Goal: Information Seeking & Learning: Learn about a topic

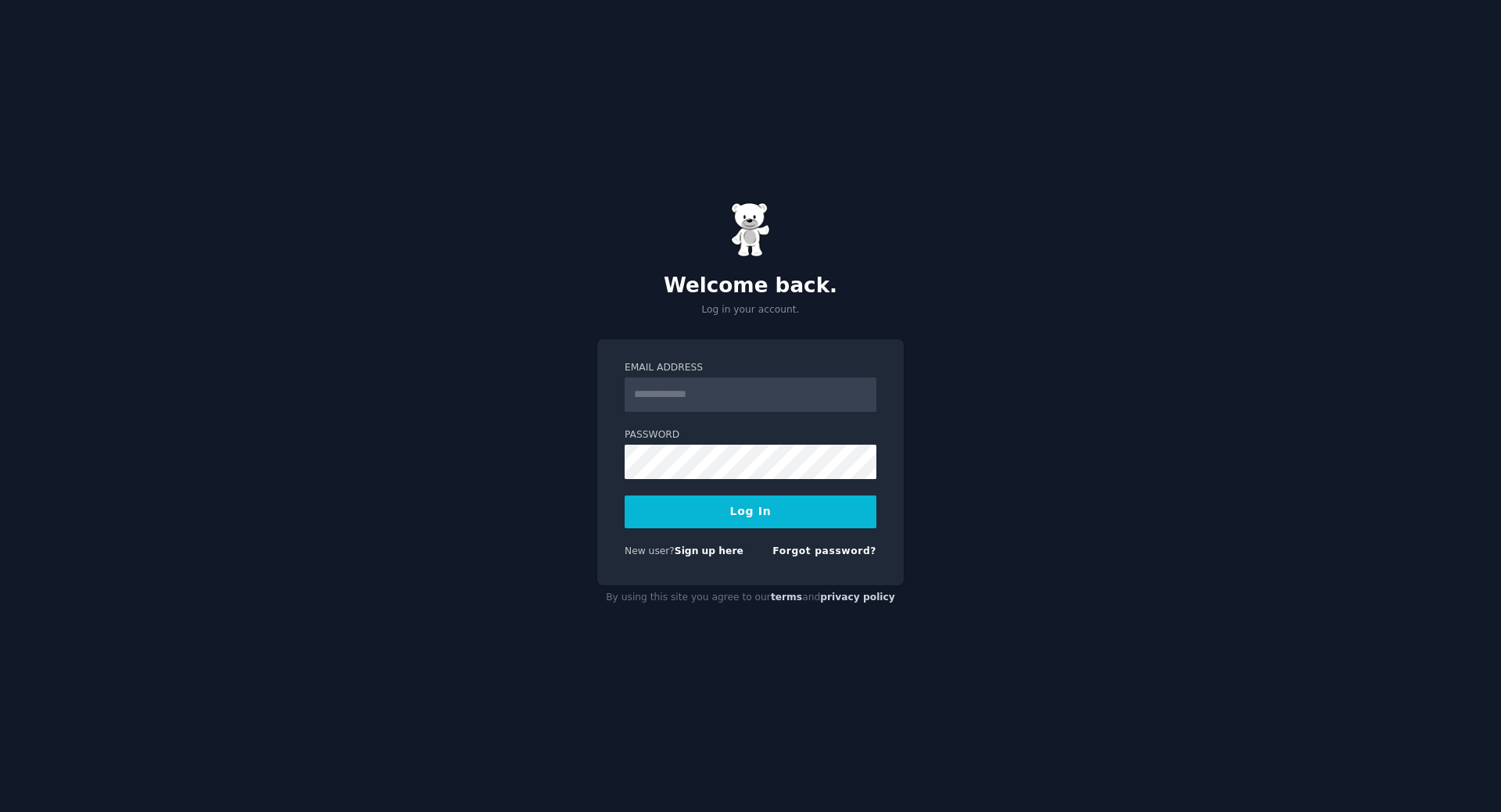
click at [707, 392] on input "Email Address" at bounding box center [750, 395] width 252 height 34
click at [726, 399] on input "Email Address" at bounding box center [750, 395] width 252 height 34
type input "**********"
click at [755, 508] on button "Log In" at bounding box center [750, 512] width 252 height 33
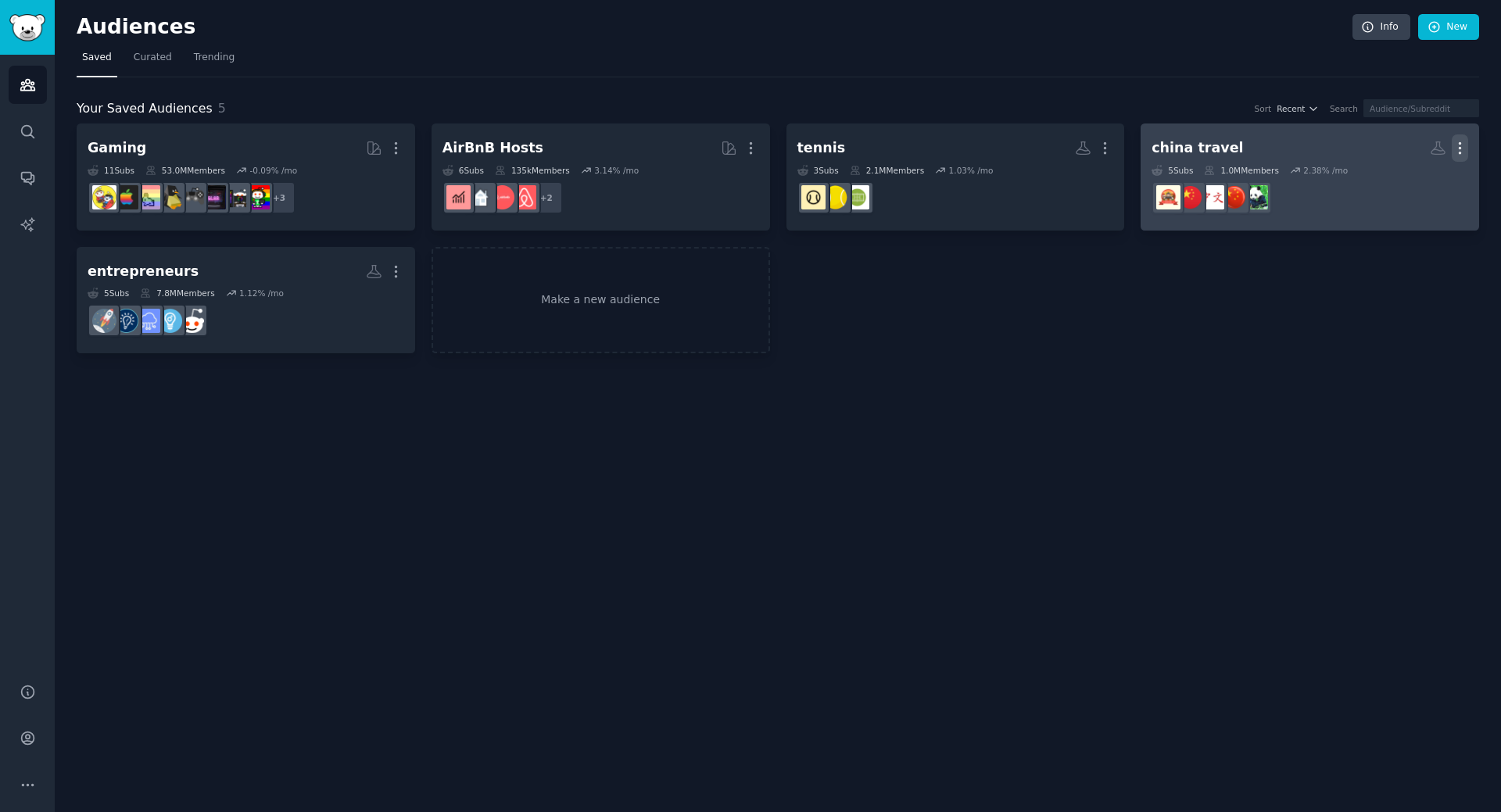
click at [1462, 150] on icon "button" at bounding box center [1460, 148] width 17 height 17
click at [1401, 176] on div "Delete" at bounding box center [1407, 181] width 74 height 33
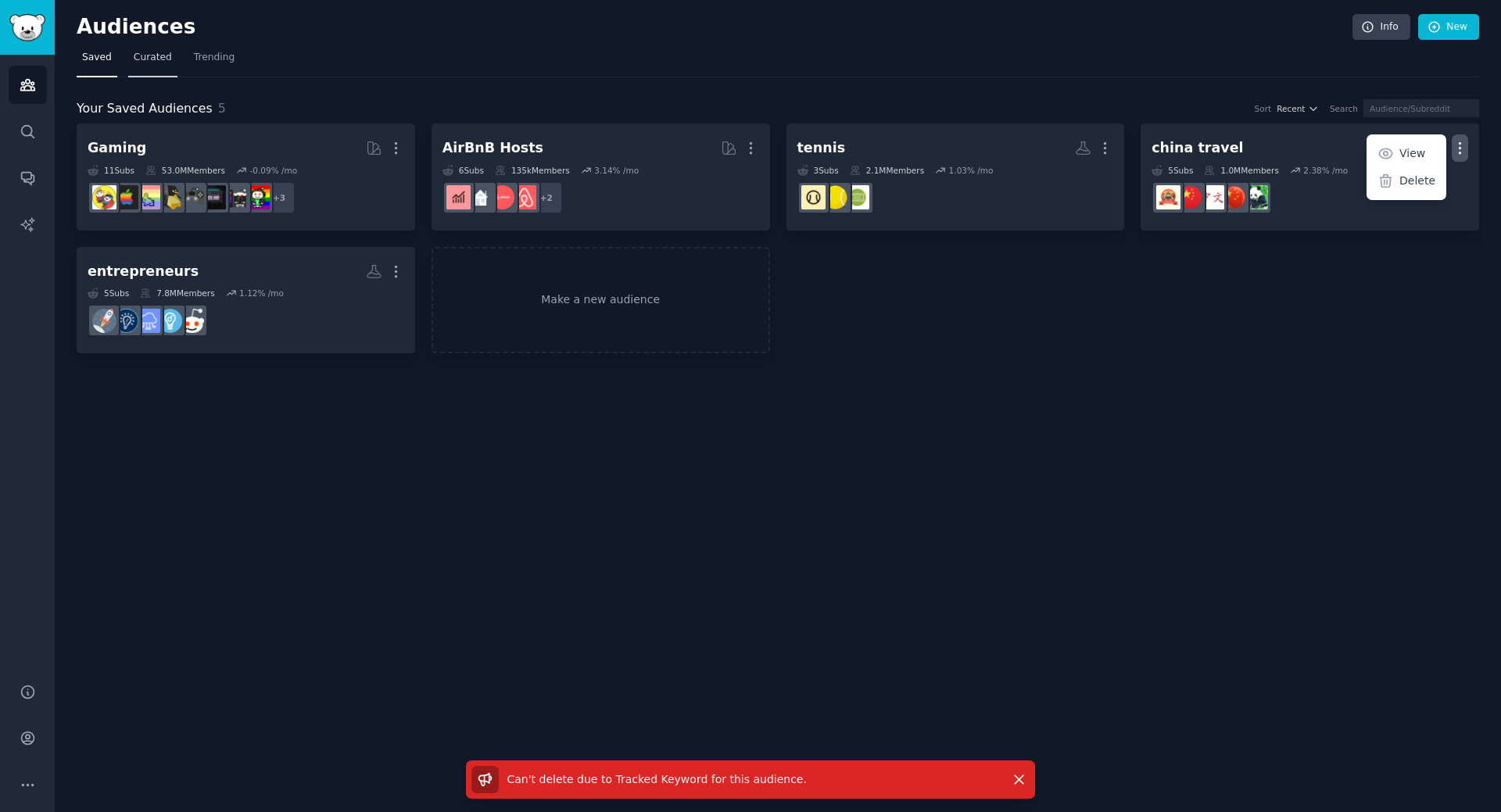
click at [139, 62] on span "Curated" at bounding box center [153, 58] width 38 height 14
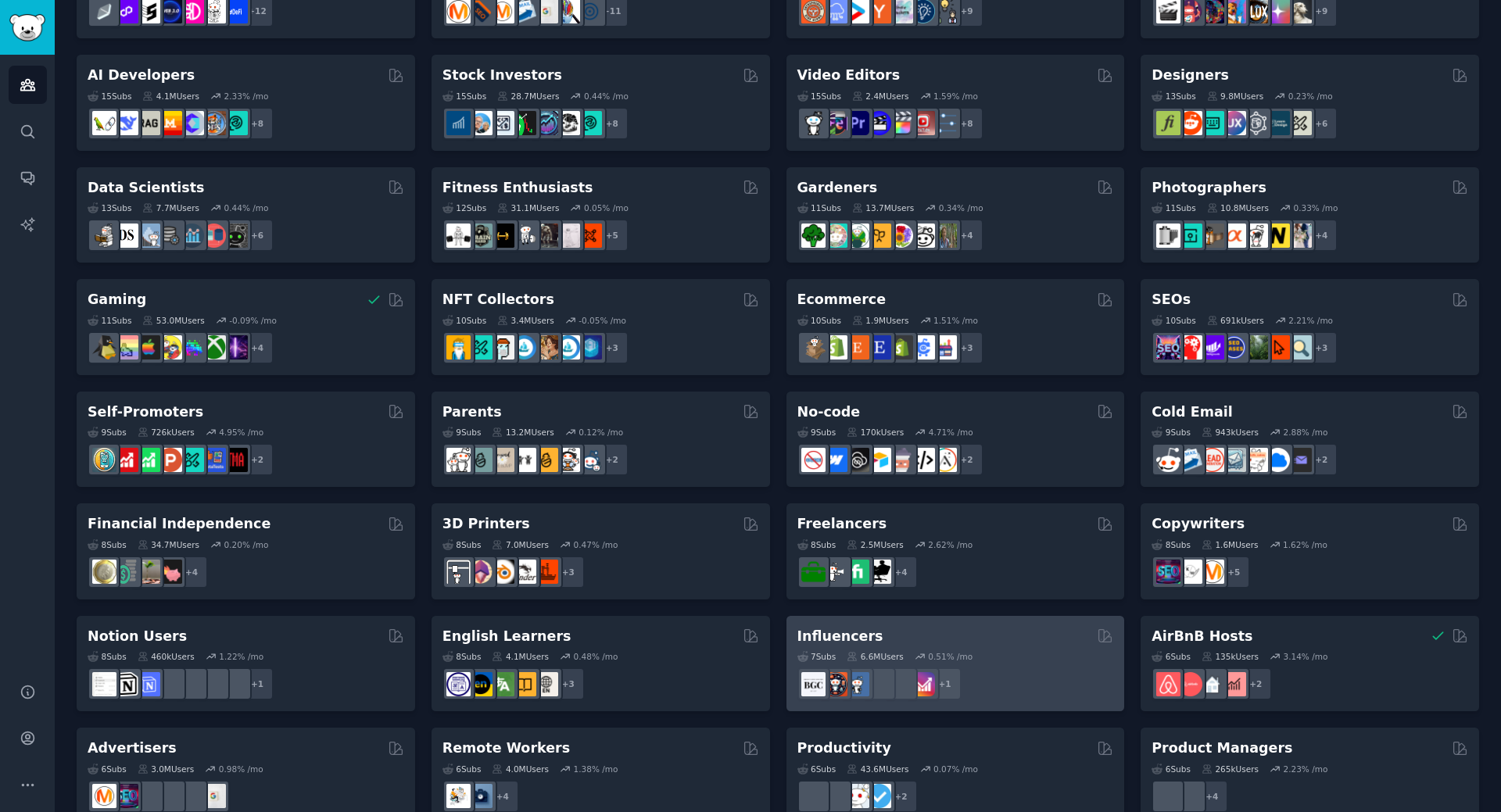
scroll to position [313, 0]
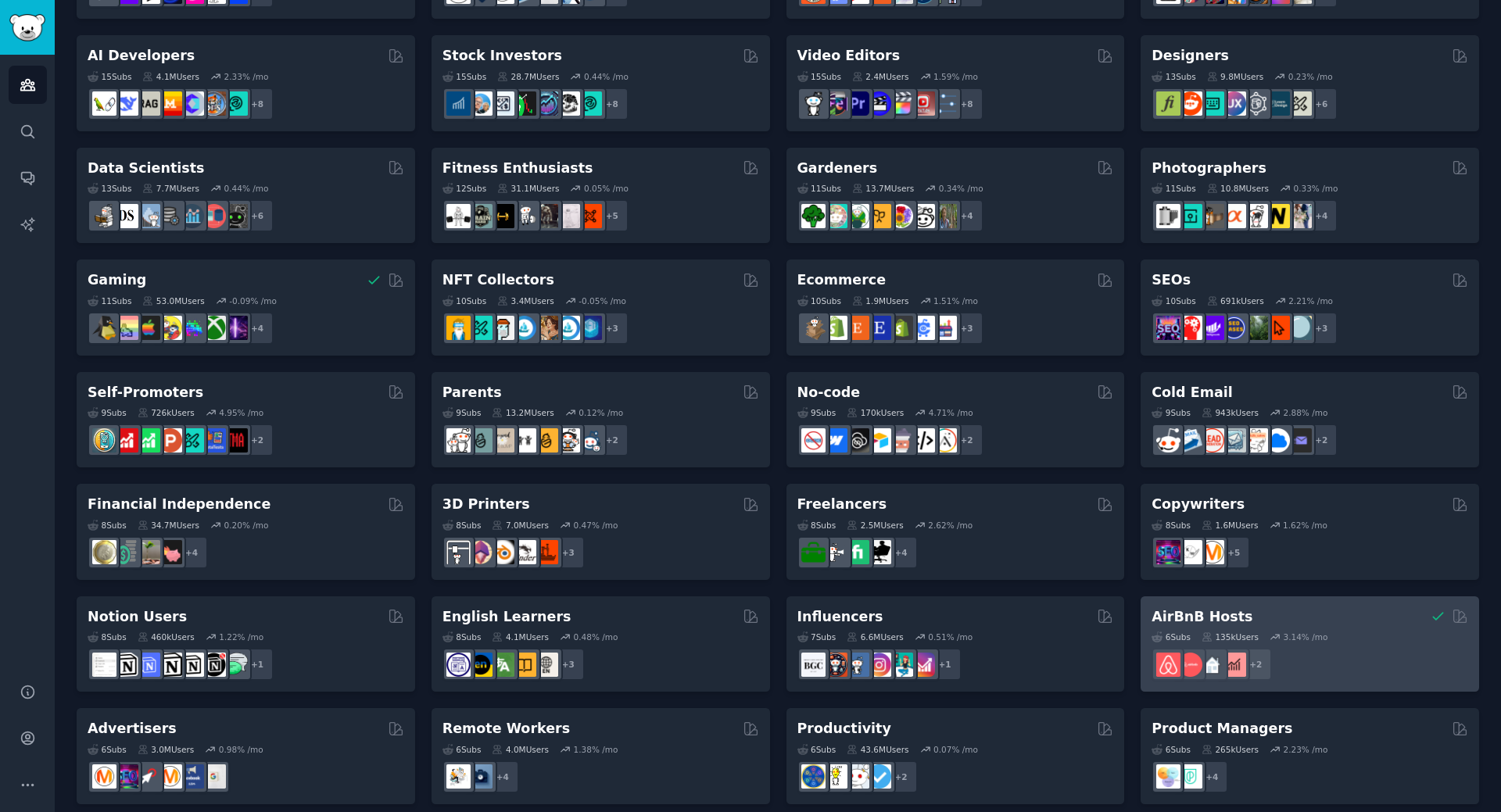
drag, startPoint x: 1213, startPoint y: 611, endPoint x: 1302, endPoint y: 655, distance: 99.3
drag, startPoint x: 1302, startPoint y: 655, endPoint x: 1385, endPoint y: 647, distance: 83.4
click at [1385, 647] on div "6 Sub s 135k Users 3.14 % /mo r/learnairbnb, r/ShortTermRentals + 2" at bounding box center [1310, 653] width 317 height 54
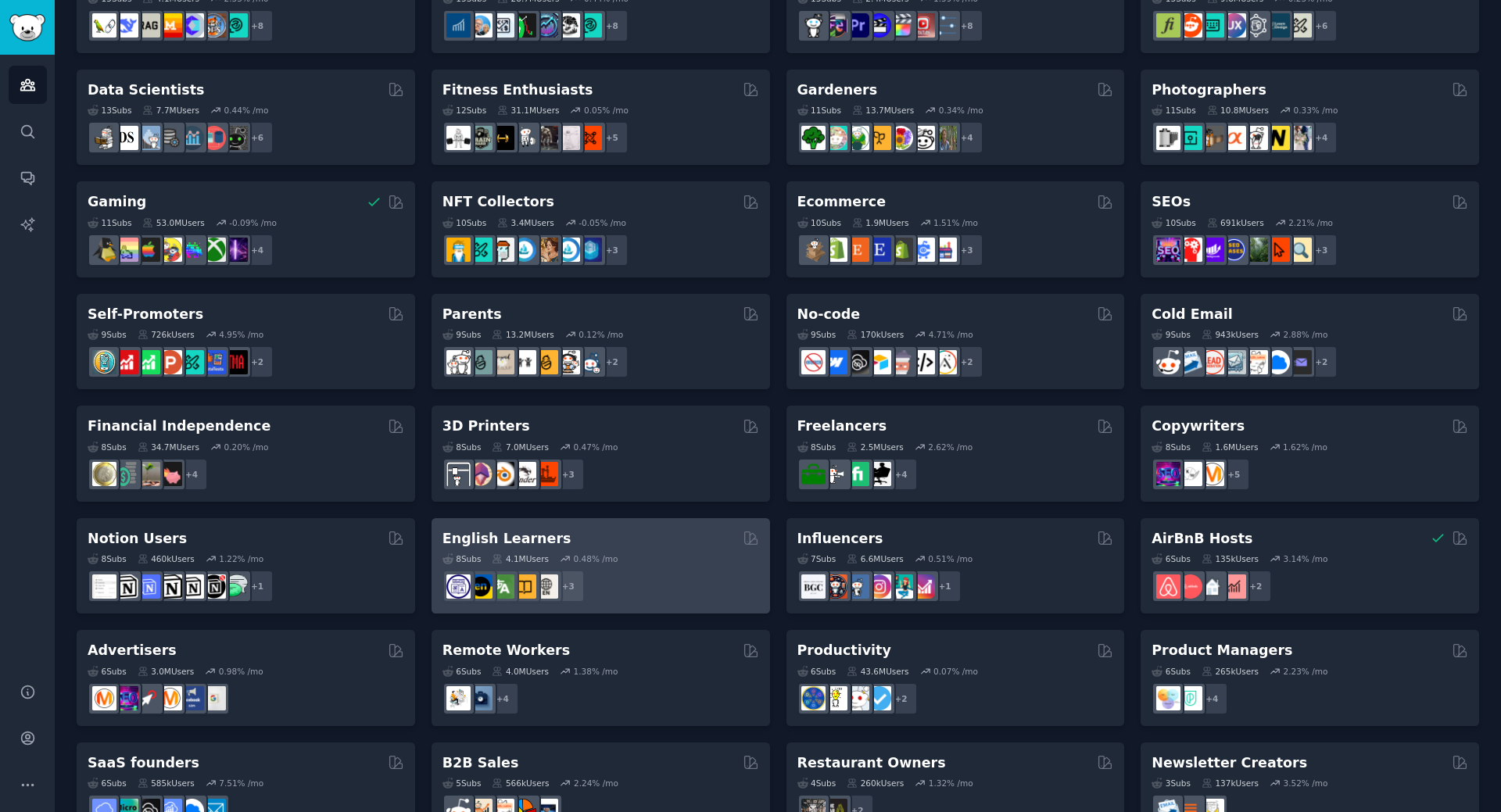
scroll to position [438, 0]
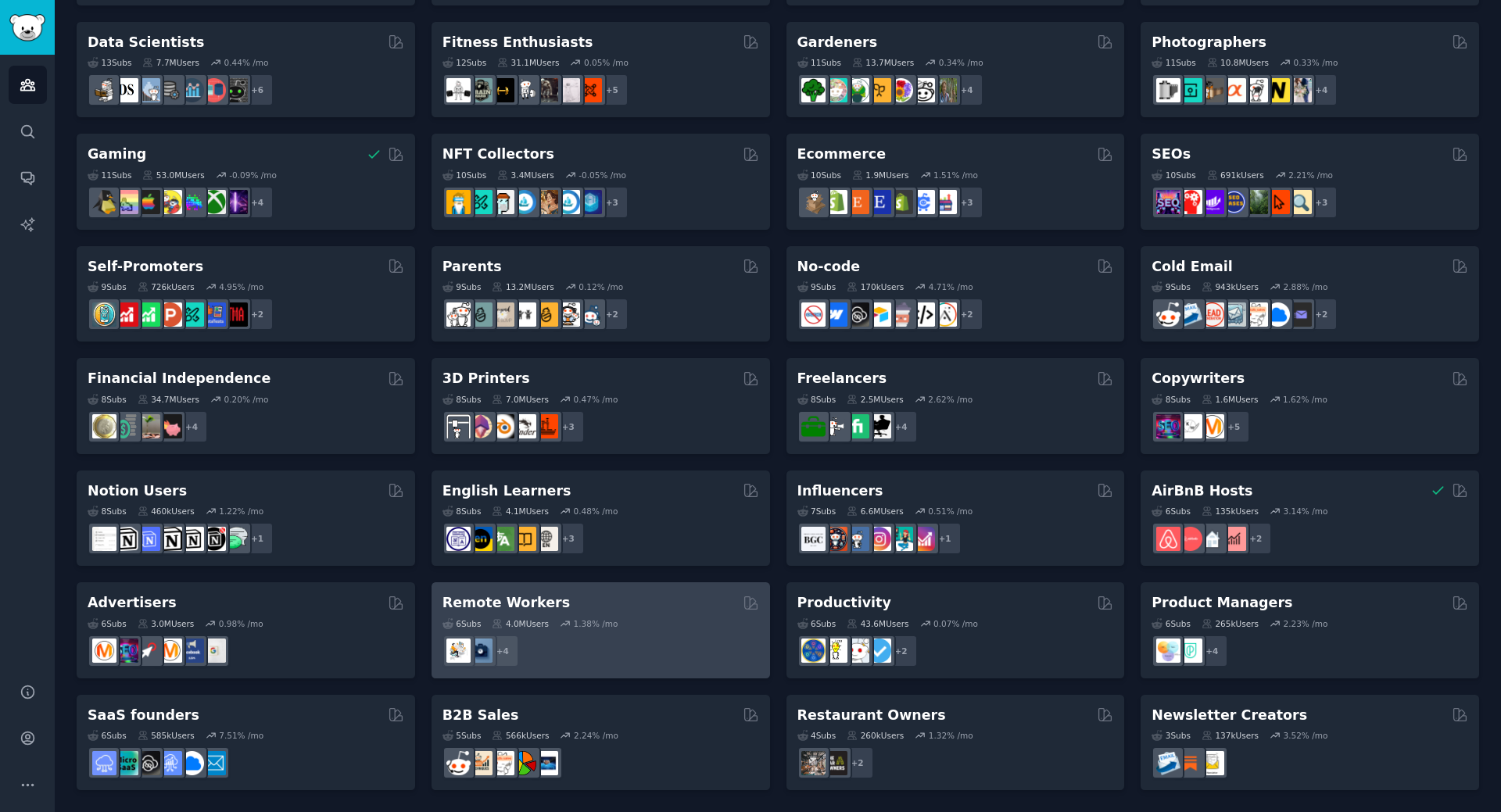
drag, startPoint x: 526, startPoint y: 604, endPoint x: 608, endPoint y: 666, distance: 102.8
click at [608, 666] on div "+ 4" at bounding box center [600, 651] width 317 height 33
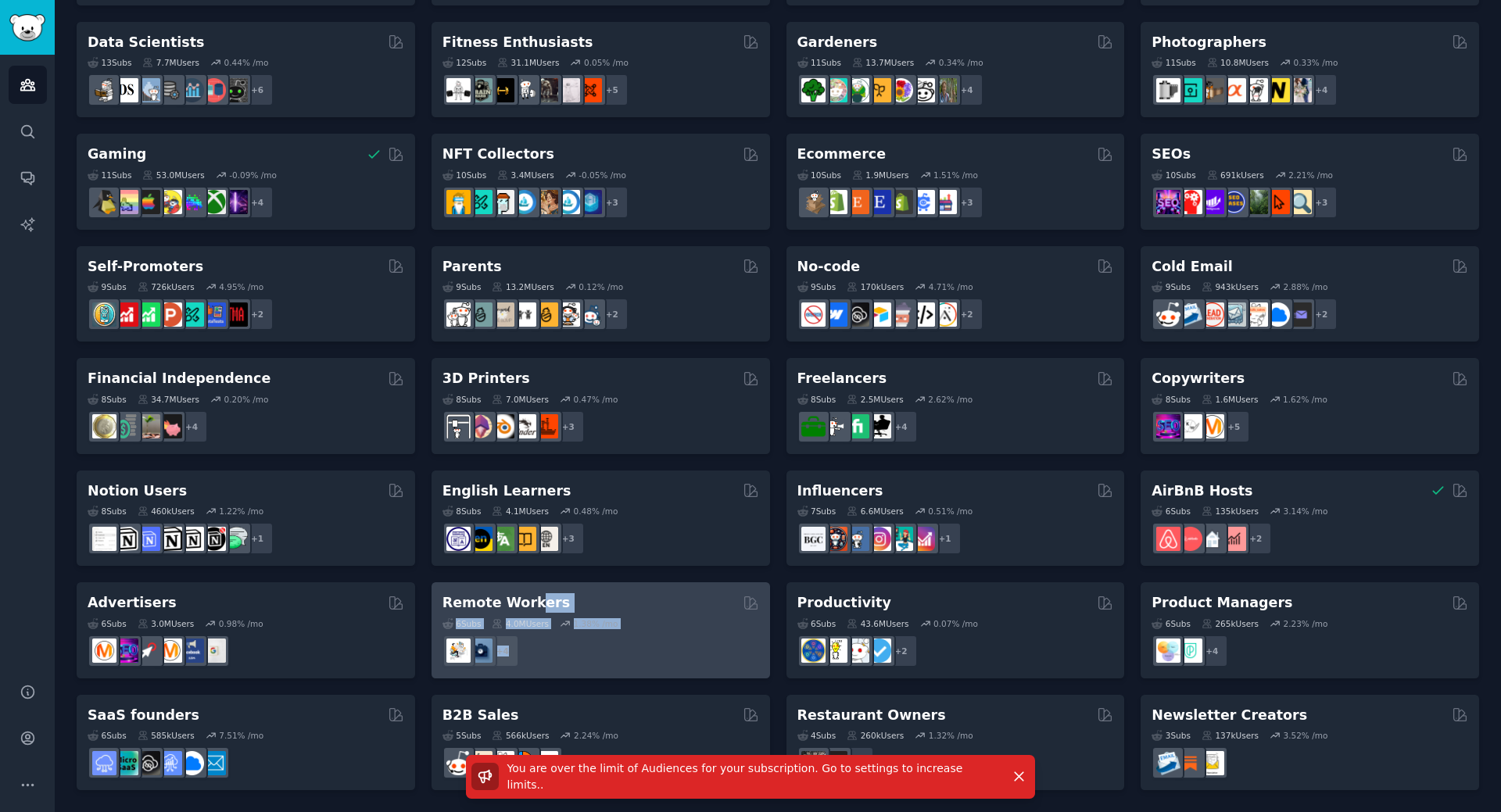
drag, startPoint x: 524, startPoint y: 603, endPoint x: 612, endPoint y: 651, distance: 100.2
click at [612, 651] on div "Remote Workers 6 Sub s 4.0M Users 1.38 % /mo + 4" at bounding box center [600, 630] width 339 height 96
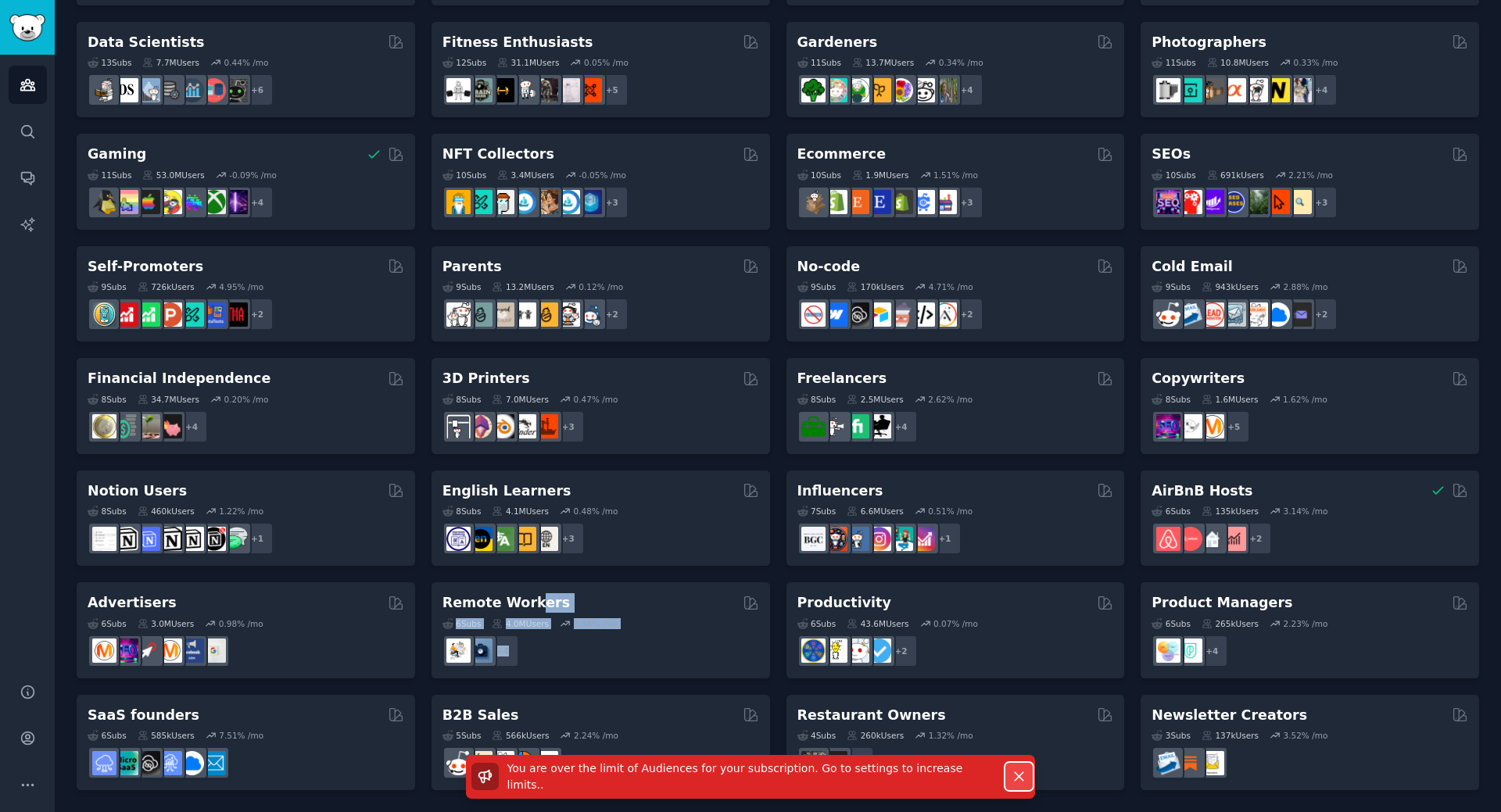
click at [1017, 780] on icon "button" at bounding box center [1019, 777] width 8 height 8
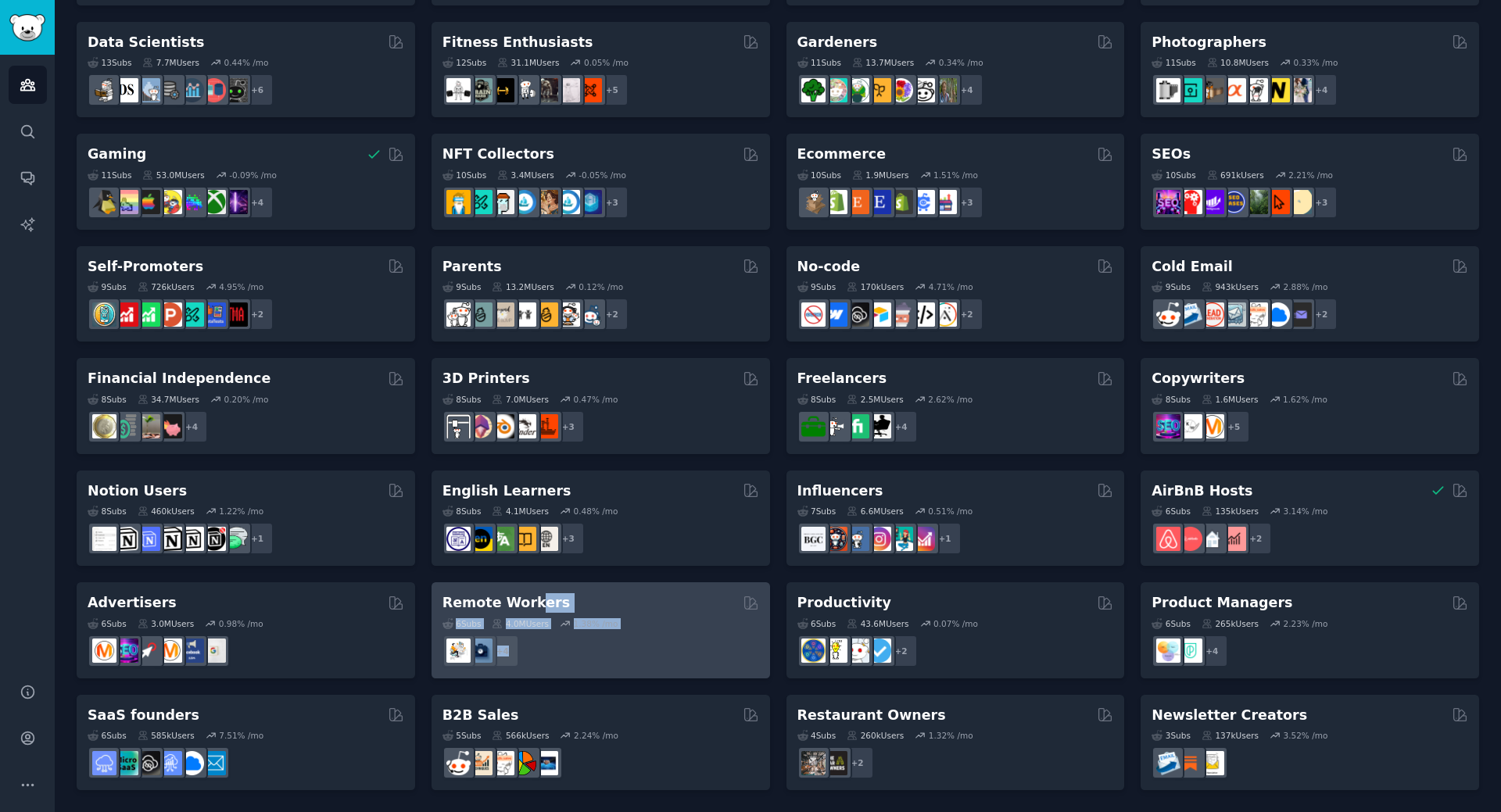
click at [644, 600] on div "Remote Workers" at bounding box center [600, 603] width 317 height 19
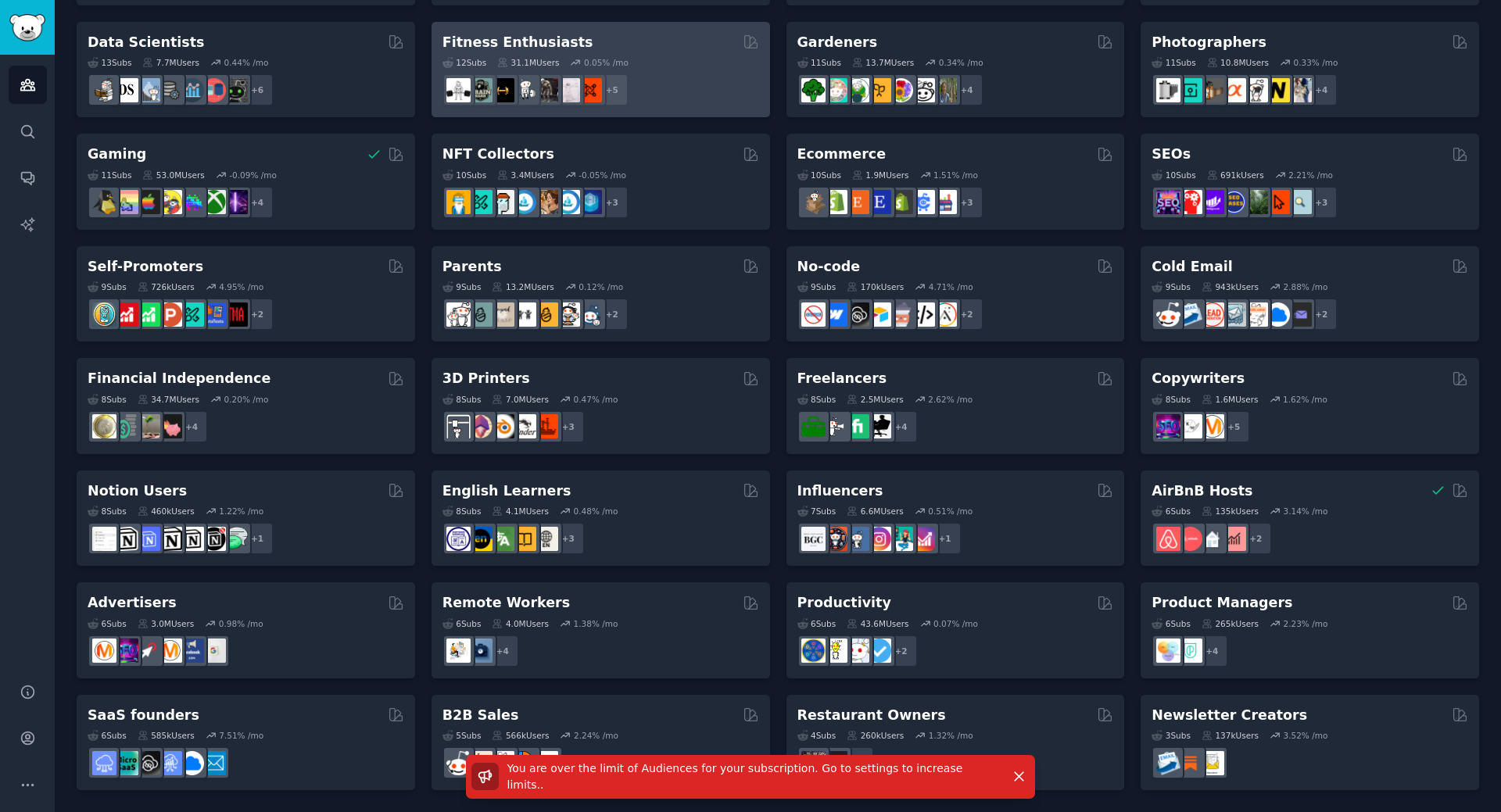
scroll to position [0, 0]
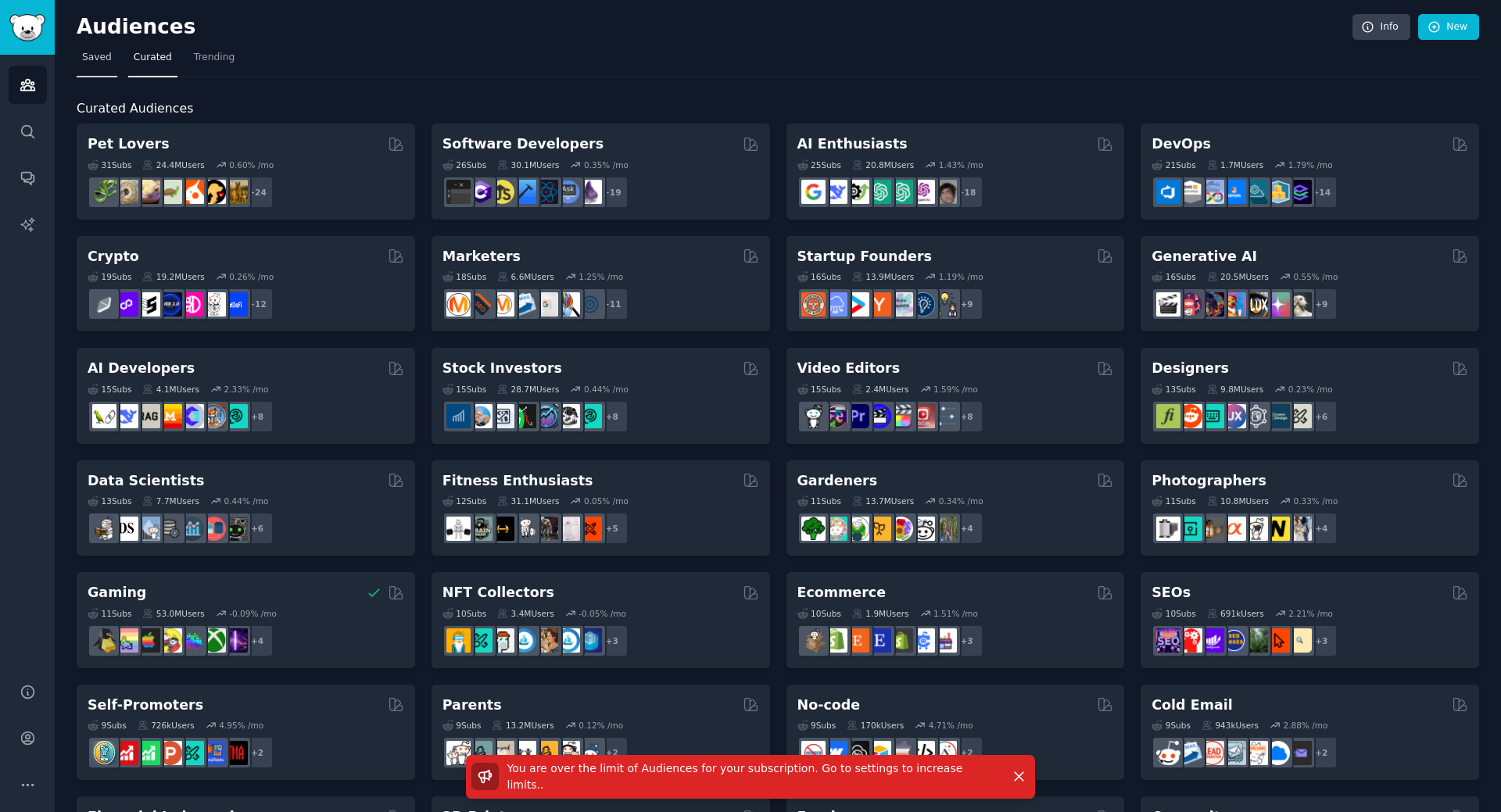
click at [88, 58] on span "Saved" at bounding box center [97, 58] width 30 height 14
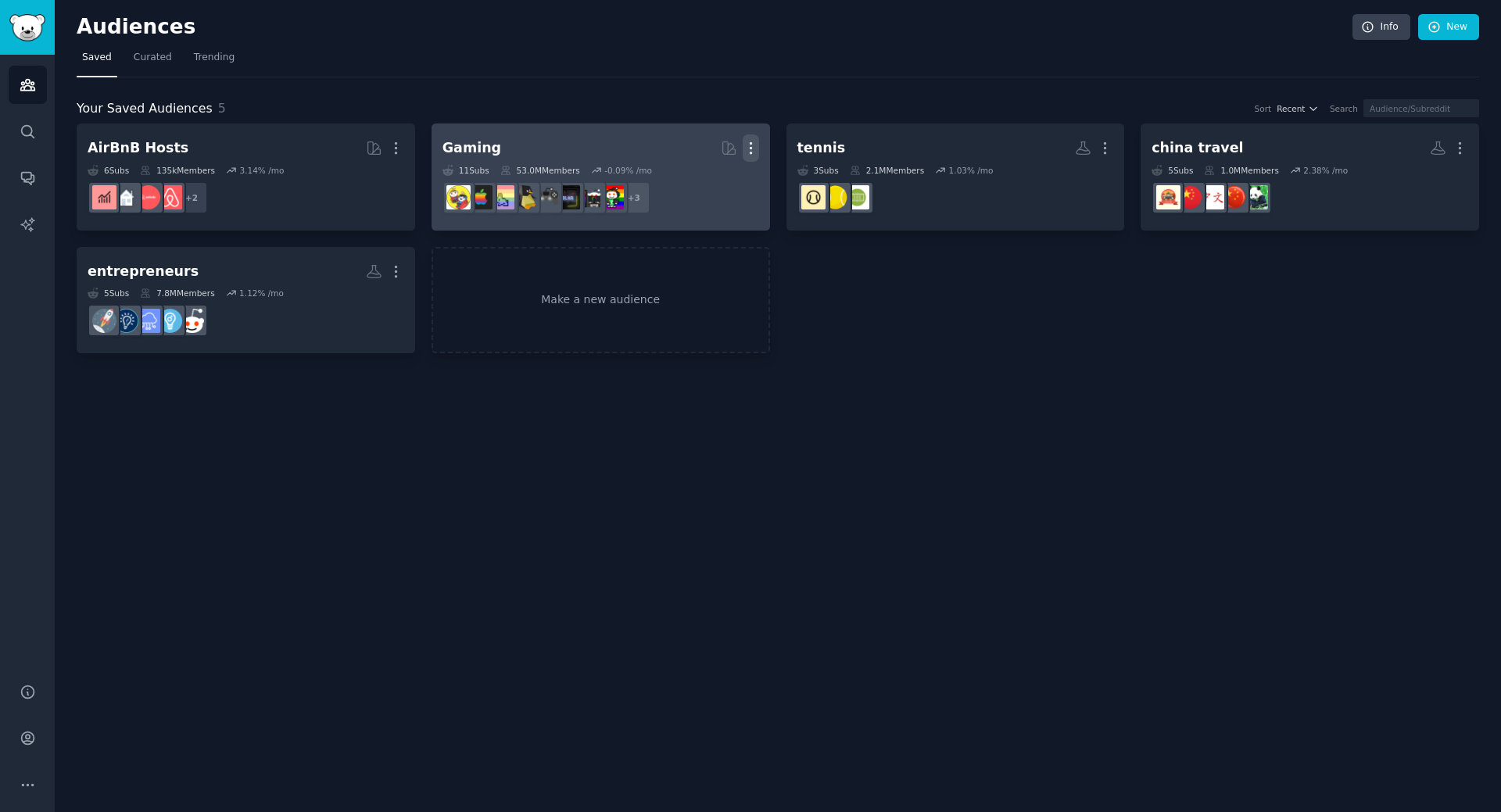
click at [756, 150] on icon "button" at bounding box center [751, 148] width 17 height 17
click at [685, 183] on icon at bounding box center [676, 181] width 17 height 17
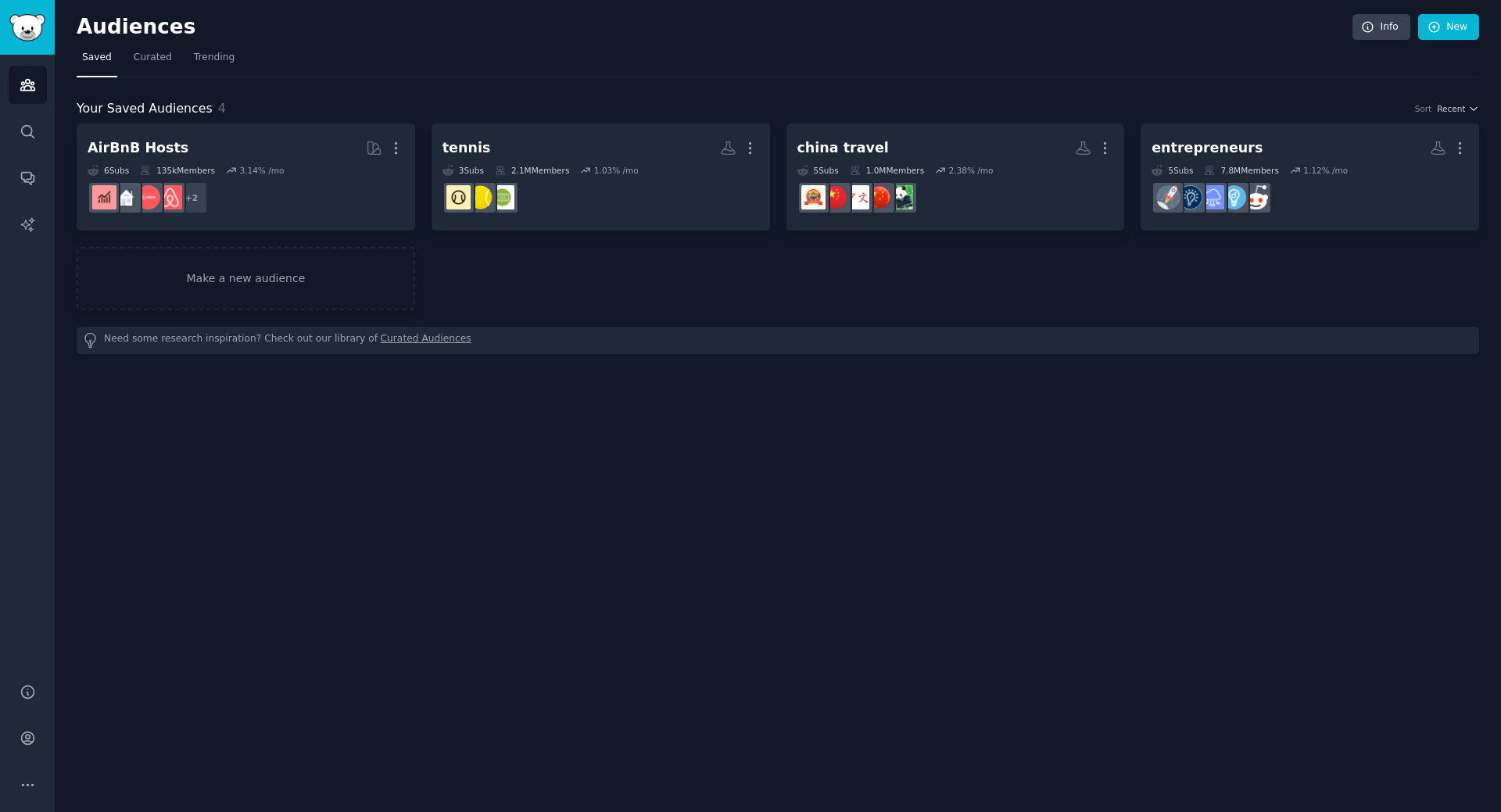
click at [746, 151] on icon "button" at bounding box center [750, 148] width 17 height 17
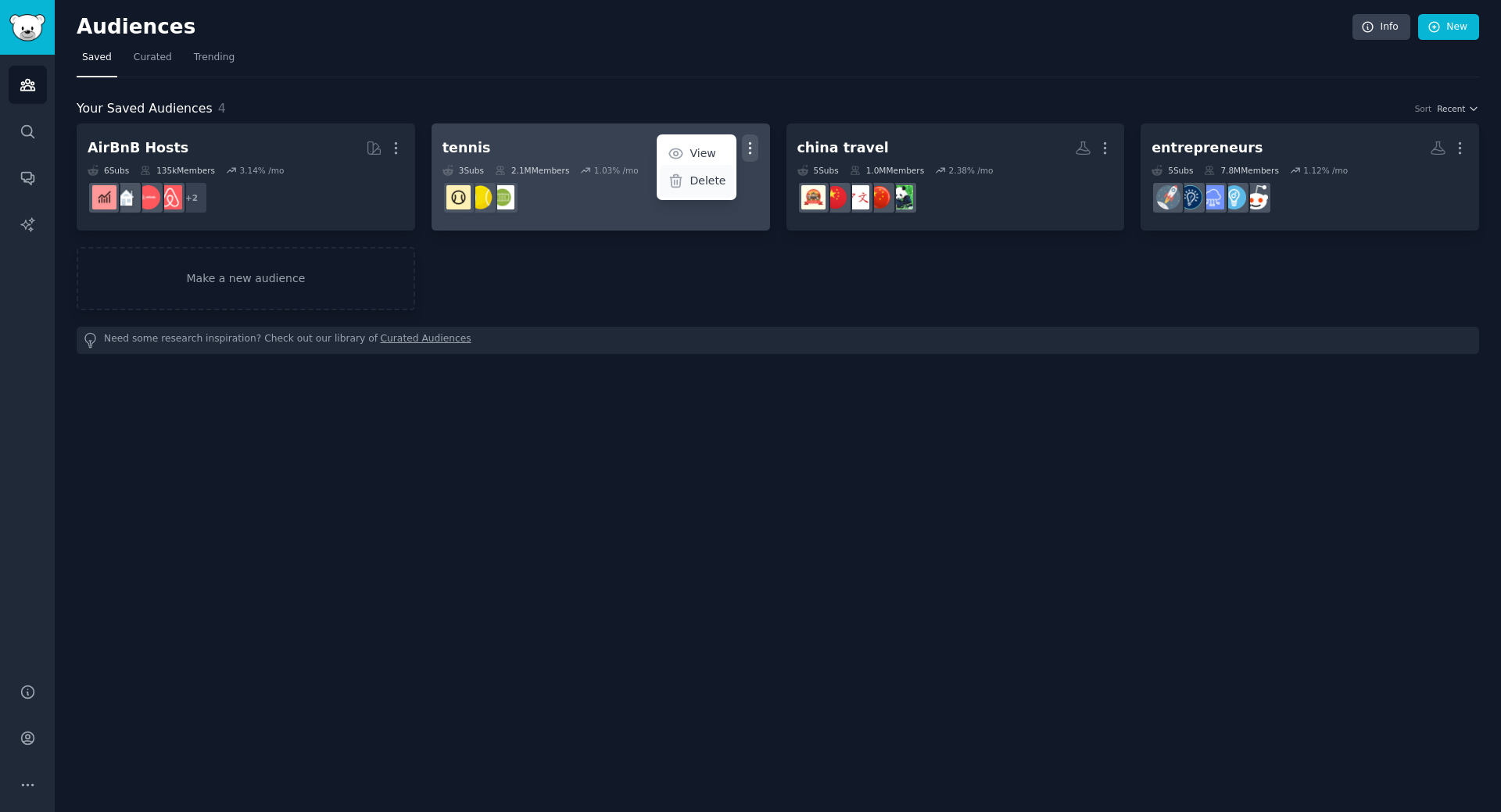
click at [702, 179] on p "Delete" at bounding box center [707, 181] width 36 height 17
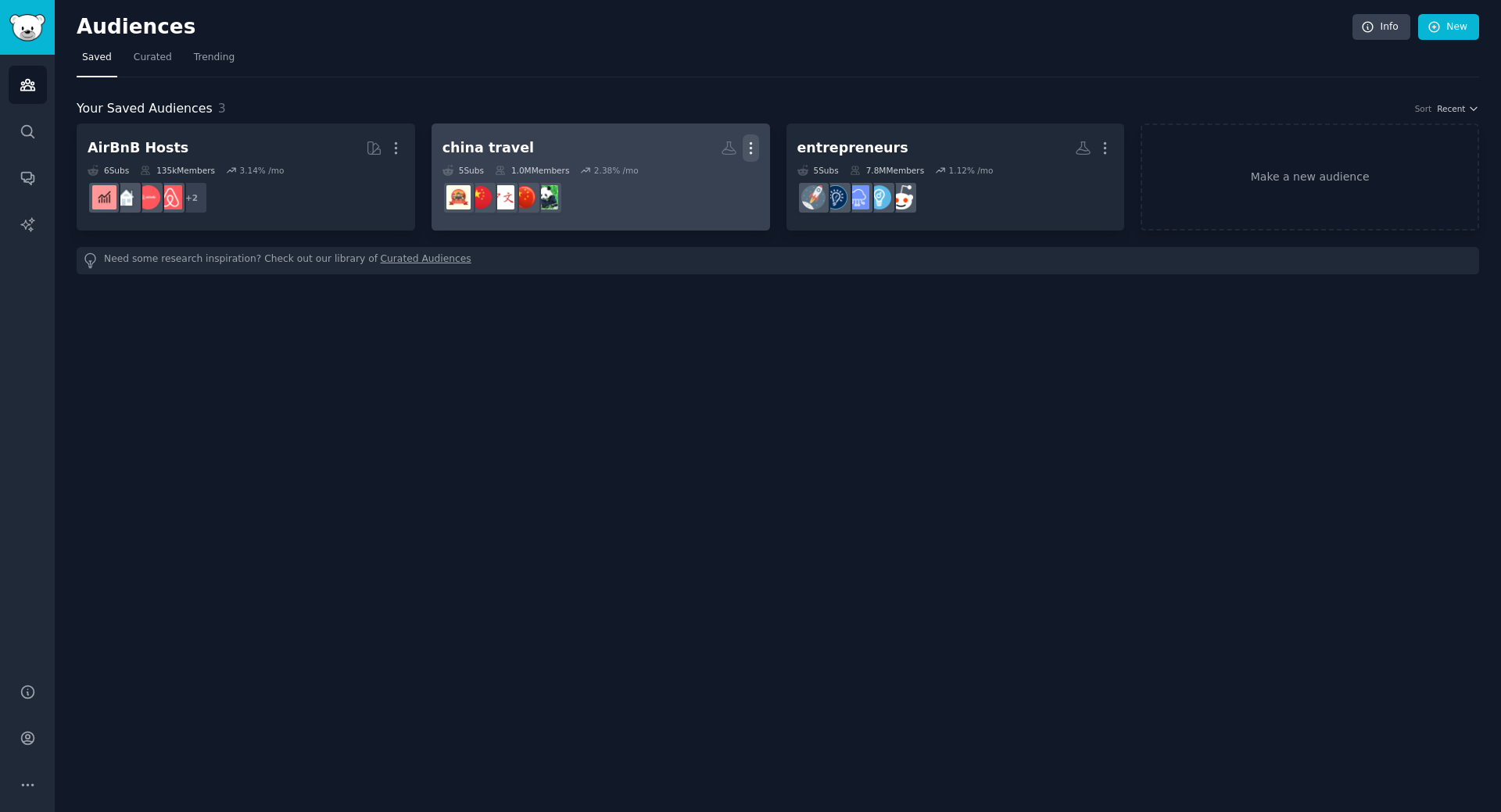
click at [752, 151] on icon "button" at bounding box center [751, 148] width 17 height 17
click at [713, 176] on p "Delete" at bounding box center [707, 181] width 36 height 17
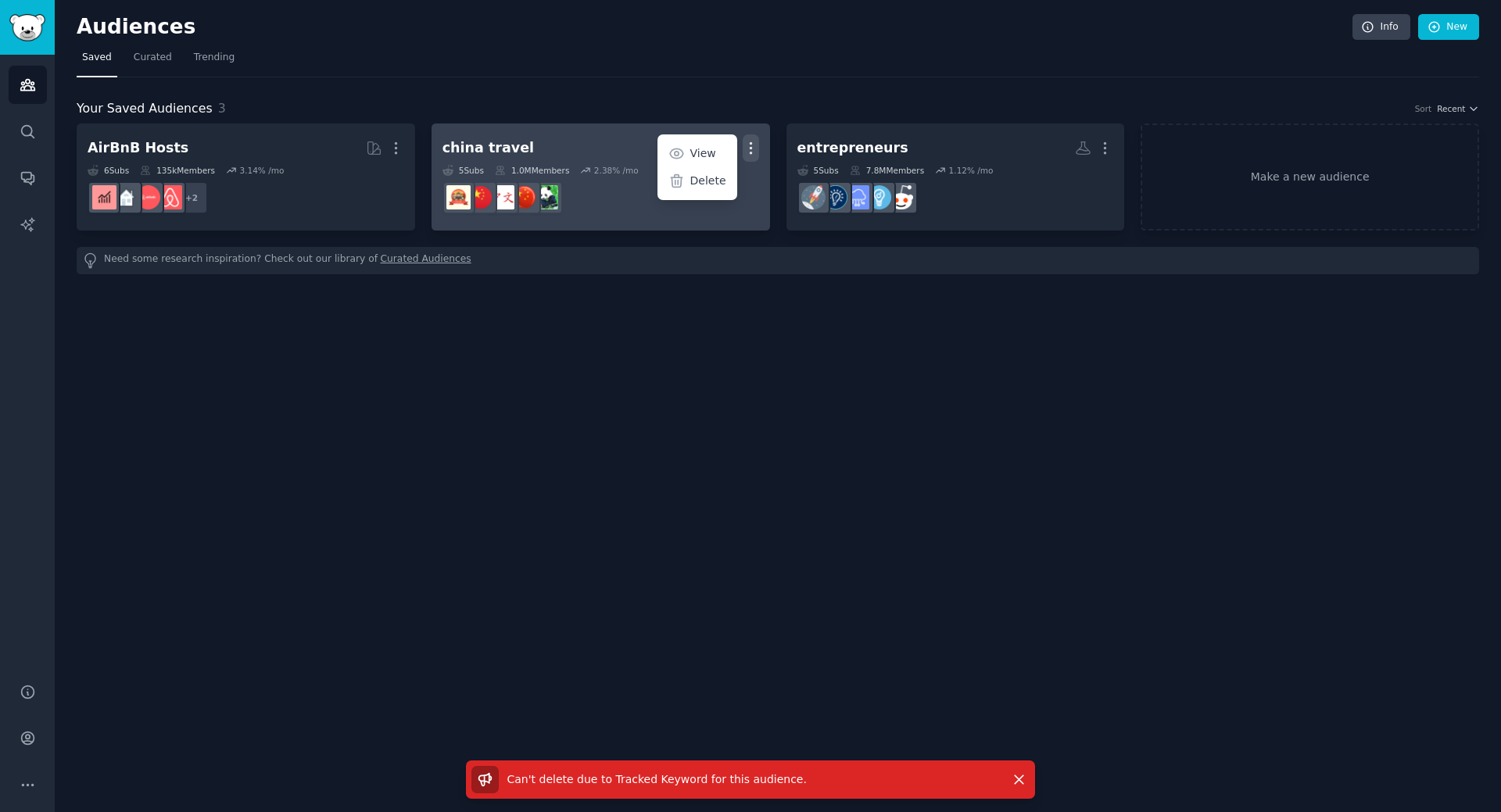
click at [614, 192] on dd at bounding box center [600, 197] width 317 height 43
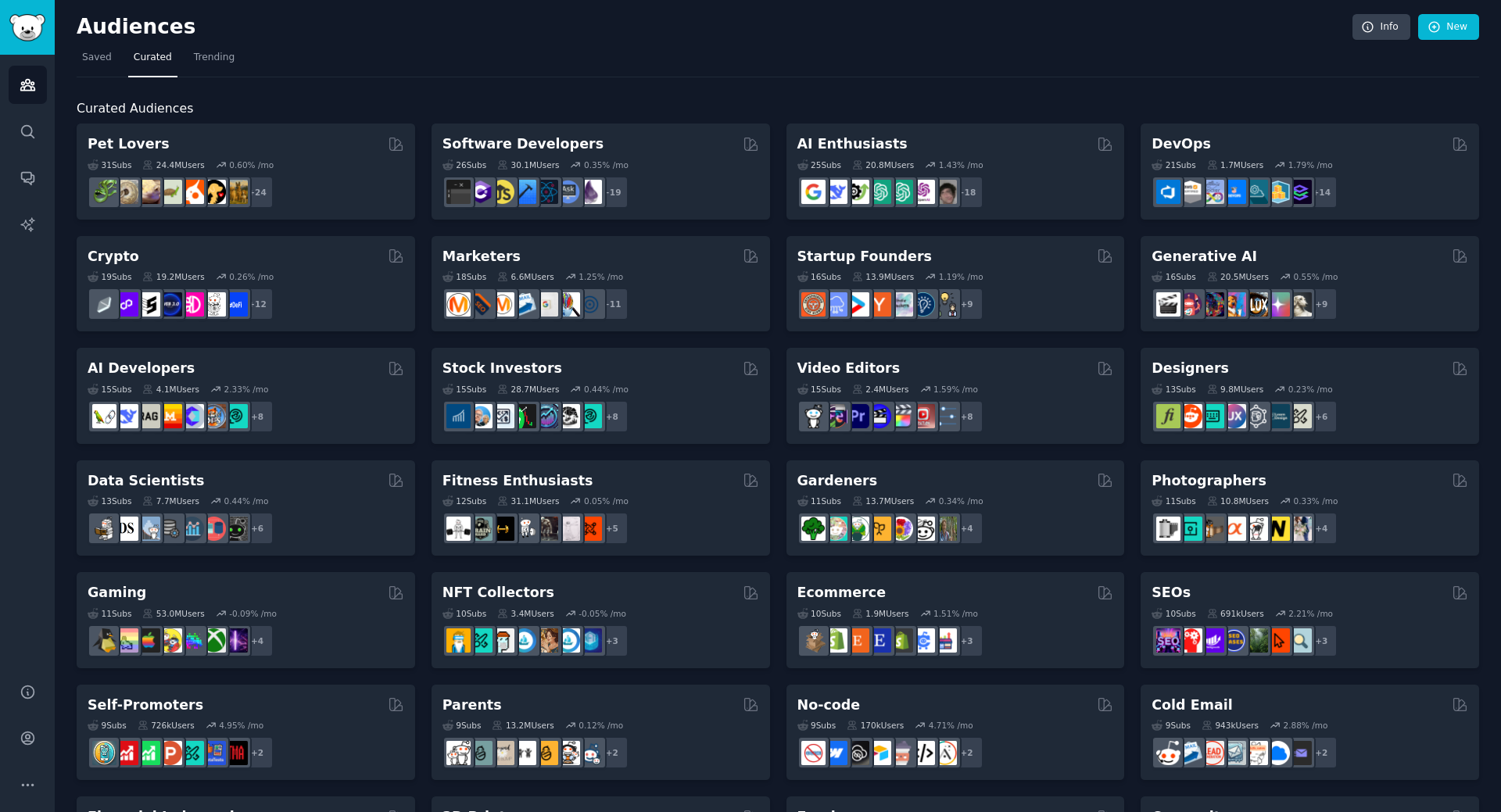
scroll to position [438, 0]
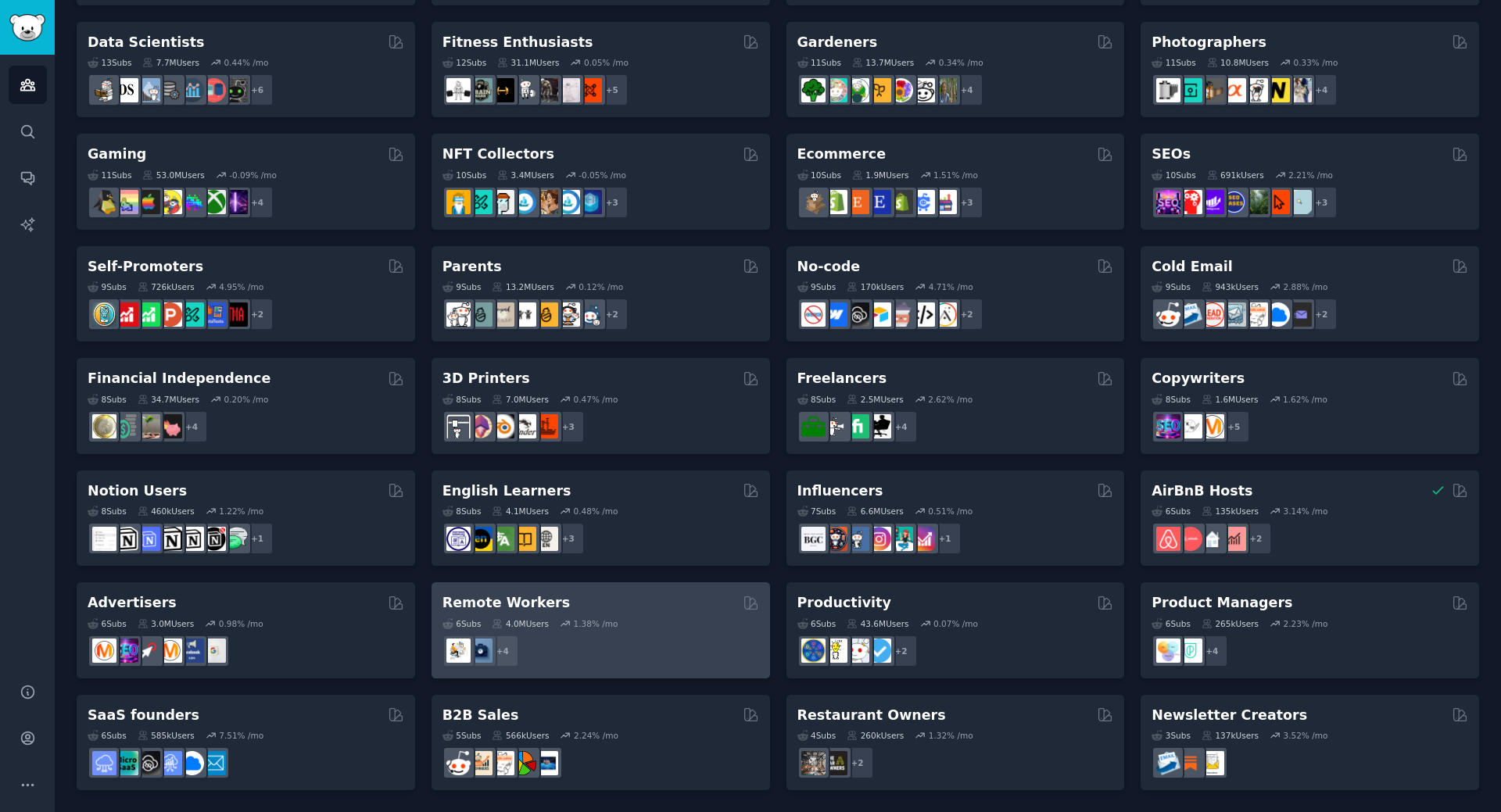
click at [622, 603] on div "Remote Workers" at bounding box center [600, 603] width 317 height 19
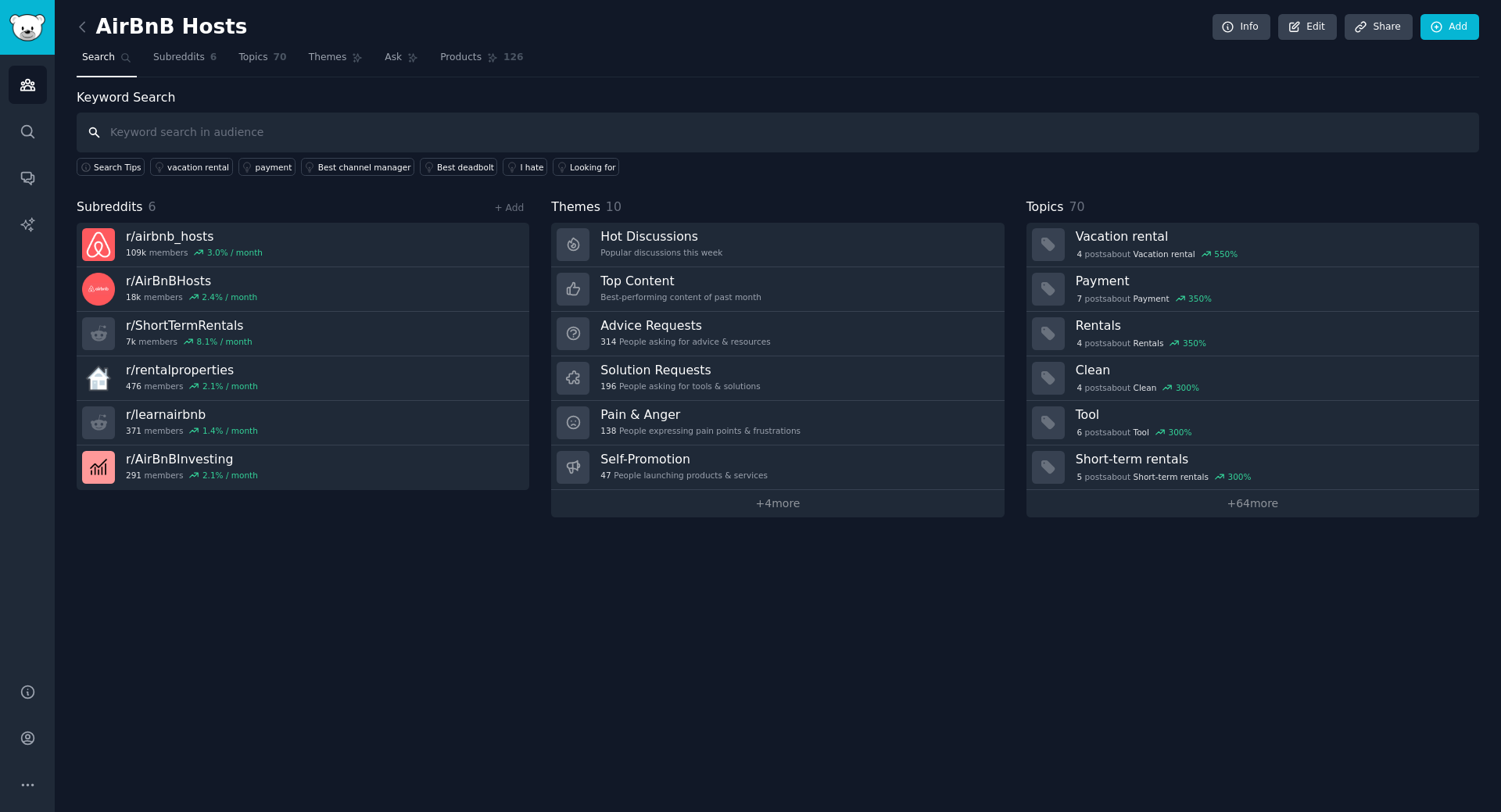
click at [313, 136] on input "text" at bounding box center [778, 133] width 1402 height 40
